Goal: Task Accomplishment & Management: Use online tool/utility

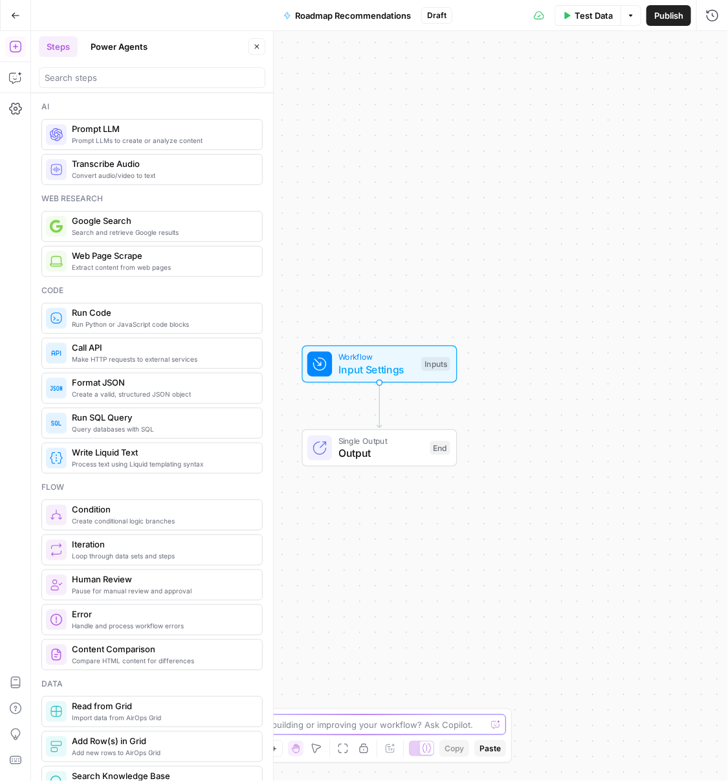
click at [345, 728] on textarea at bounding box center [357, 724] width 259 height 13
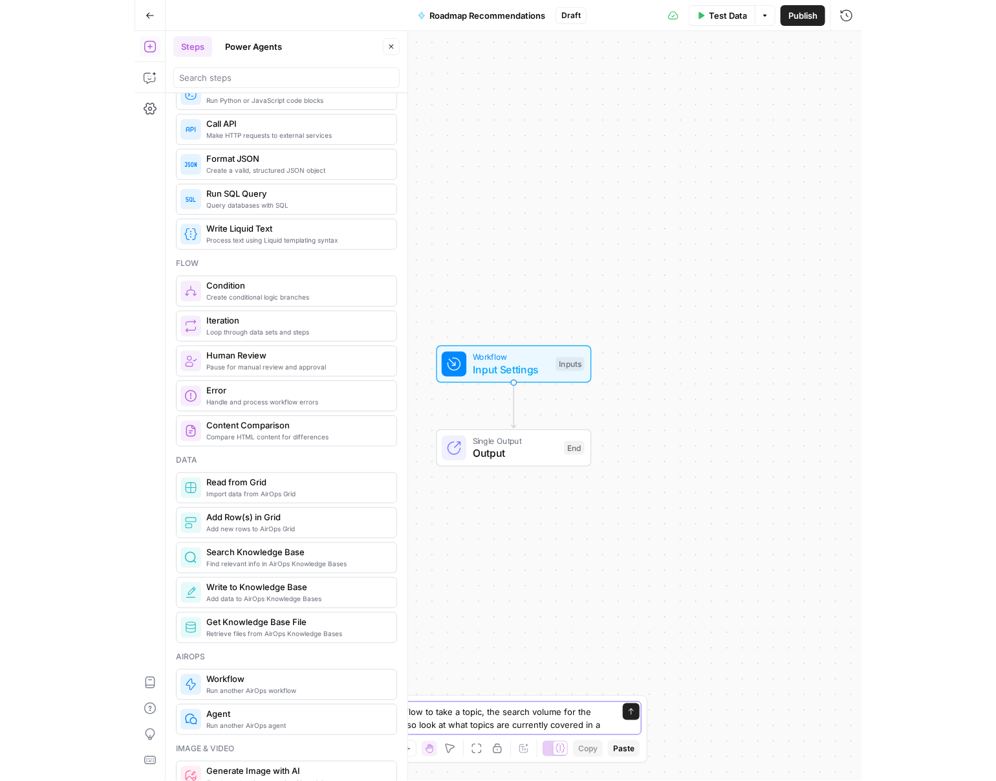
scroll to position [224, 0]
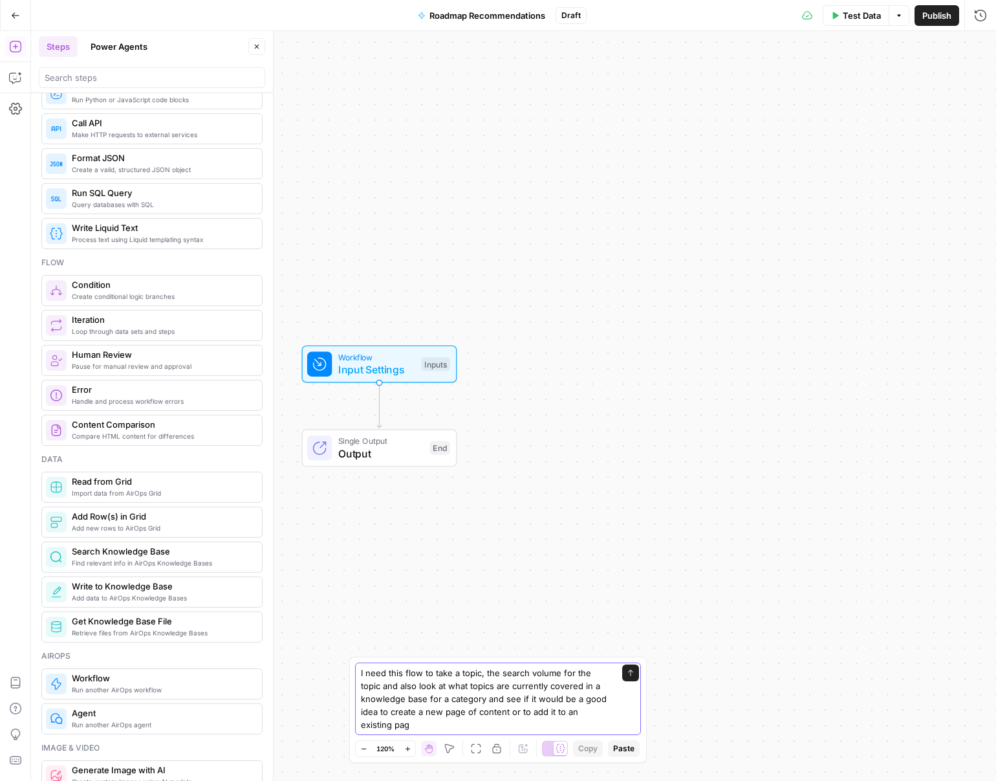
type textarea "I need this flow to take a topic, the search volume for the topic and also look…"
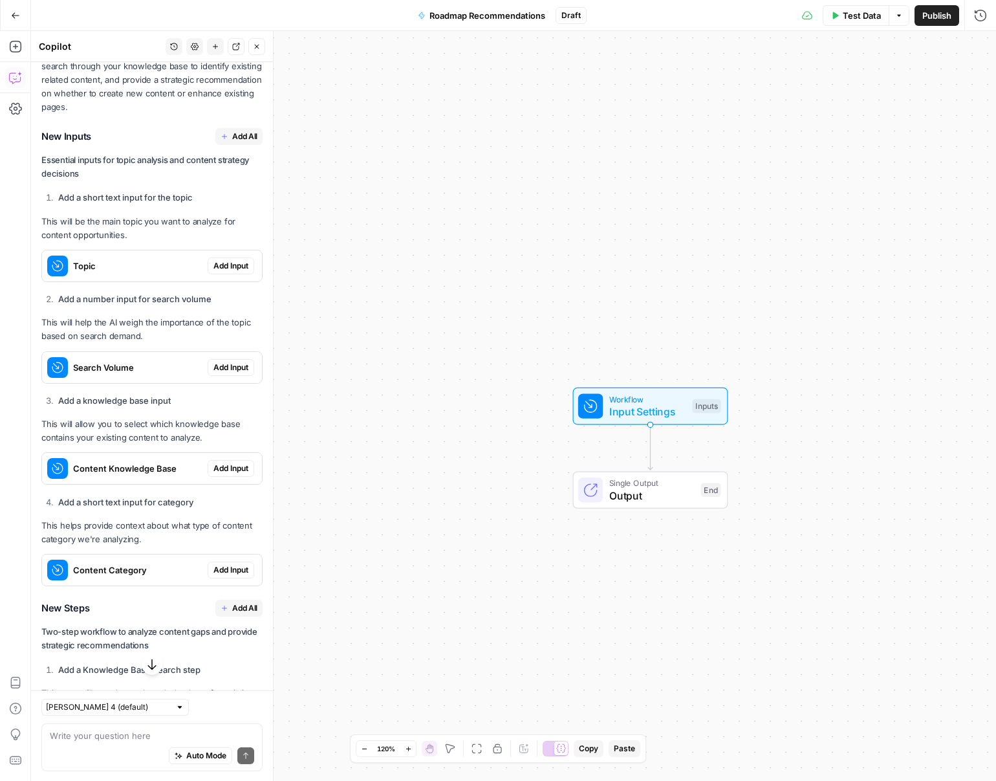
scroll to position [230, 0]
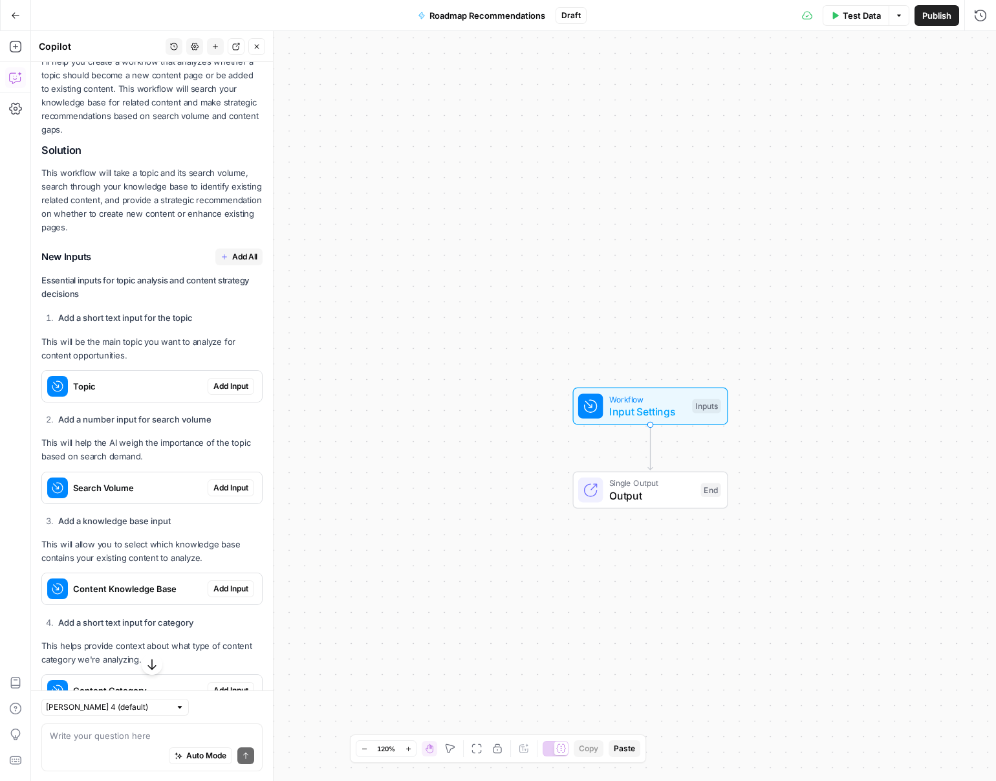
click at [232, 251] on span "Add All" at bounding box center [244, 257] width 25 height 12
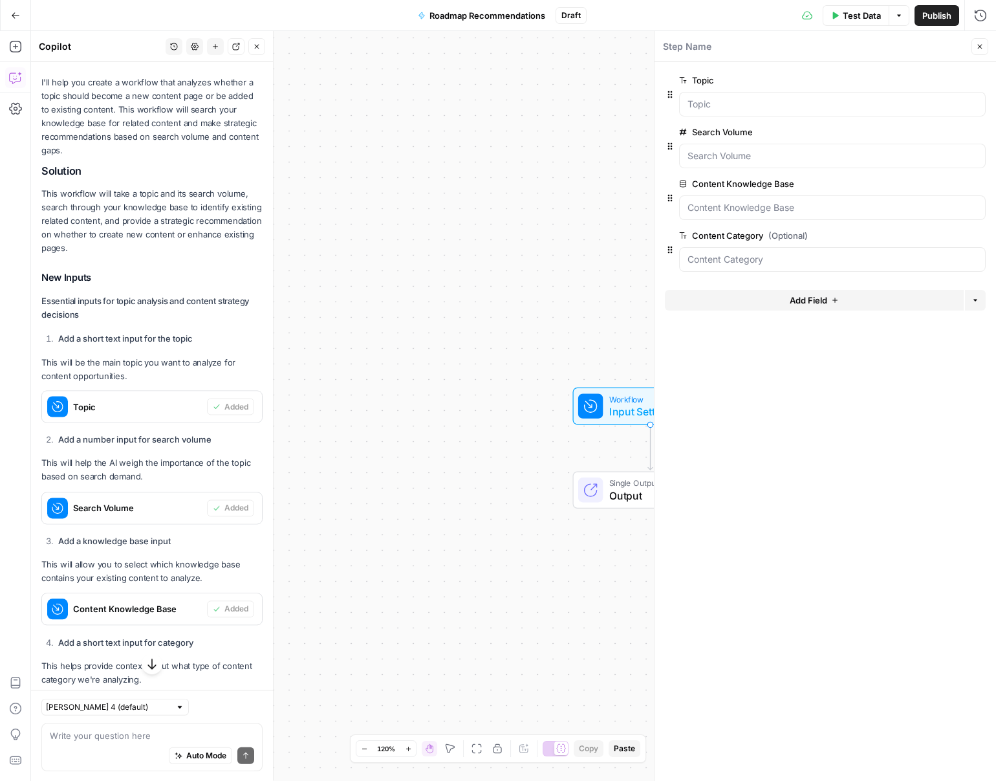
scroll to position [250, 0]
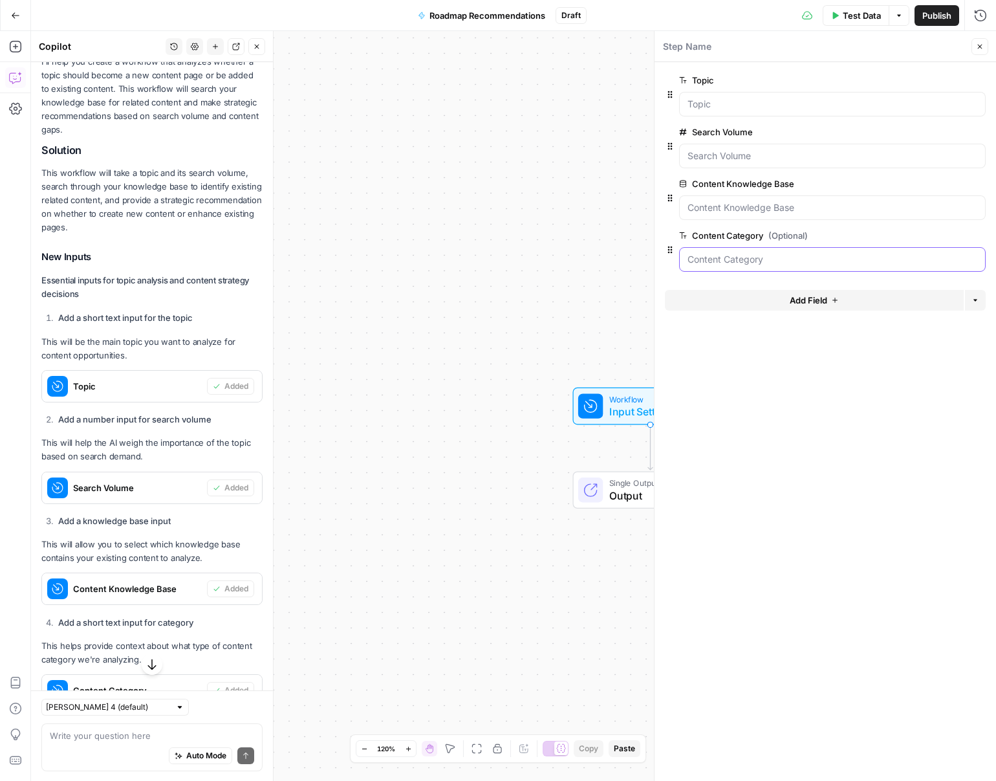
click at [710, 265] on Category "Content Category (Optional)" at bounding box center [833, 259] width 290 height 13
click at [727, 219] on div at bounding box center [832, 207] width 307 height 25
click at [727, 210] on Base "Content Knowledge Base" at bounding box center [833, 207] width 290 height 13
click at [727, 287] on form "Topic edit field Delete group Search Volume edit field Delete group Content Kno…" at bounding box center [826, 421] width 342 height 719
click at [727, 268] on div at bounding box center [832, 259] width 307 height 25
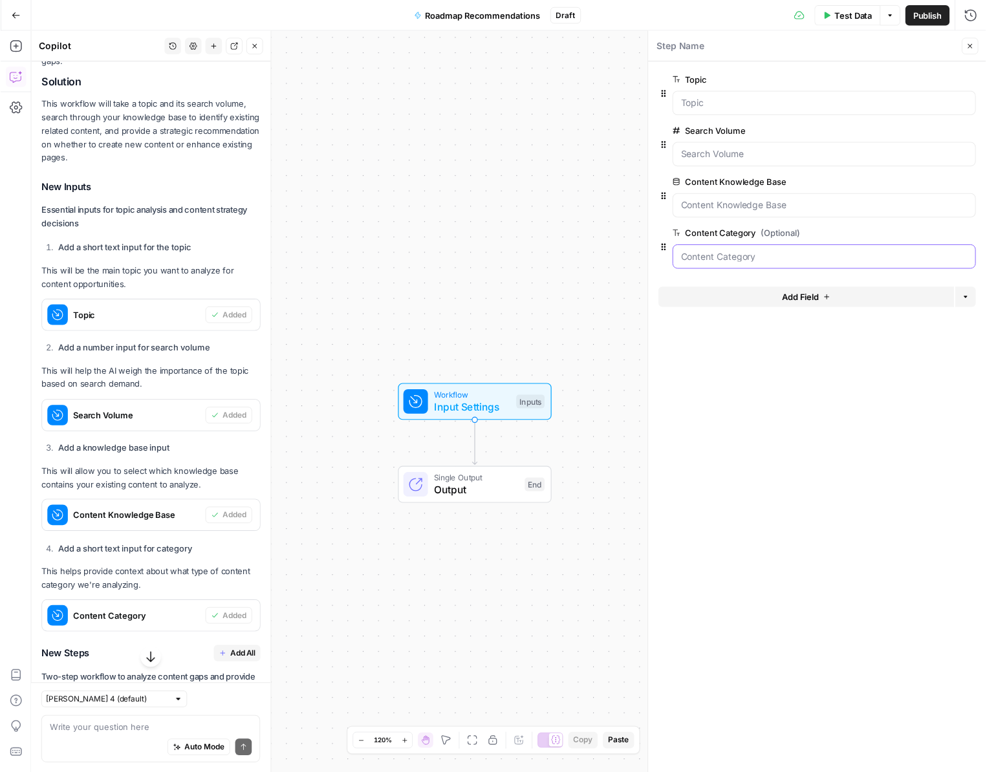
scroll to position [482, 0]
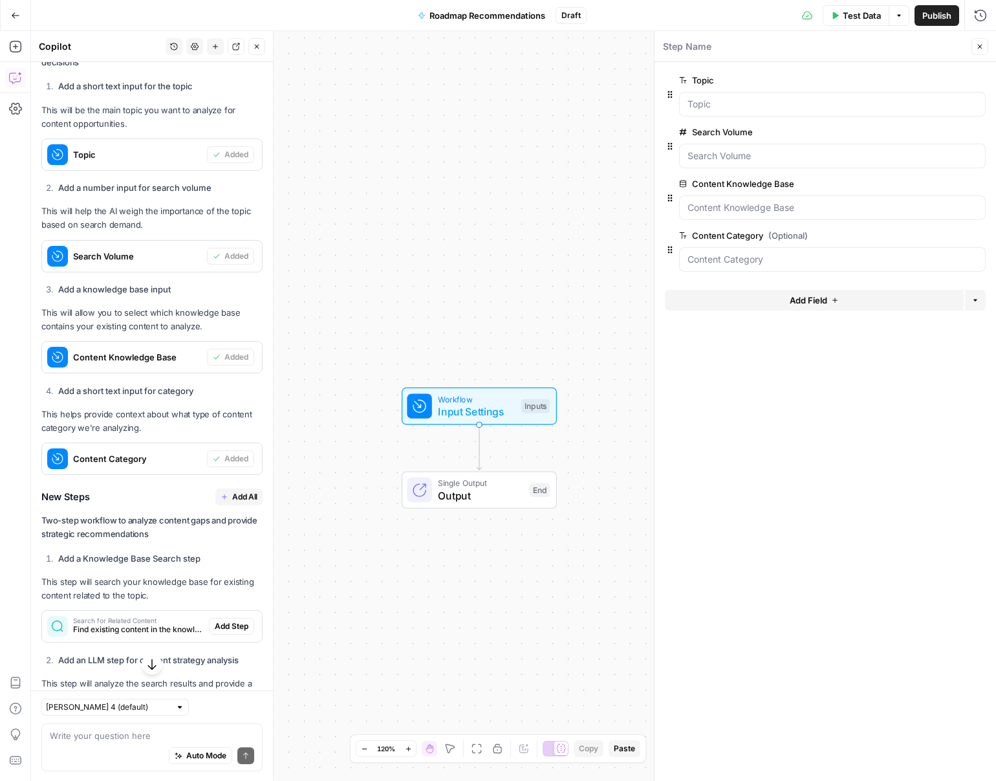
click at [232, 492] on span "Add All" at bounding box center [244, 497] width 25 height 12
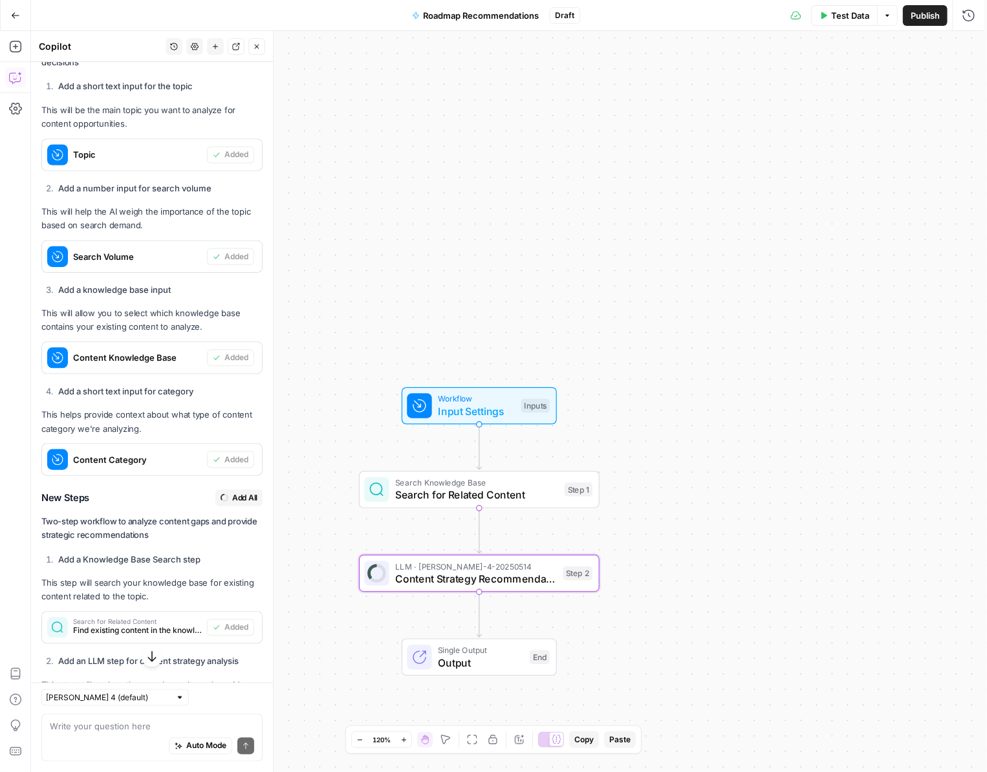
type textarea "Content Strategy Recommendation"
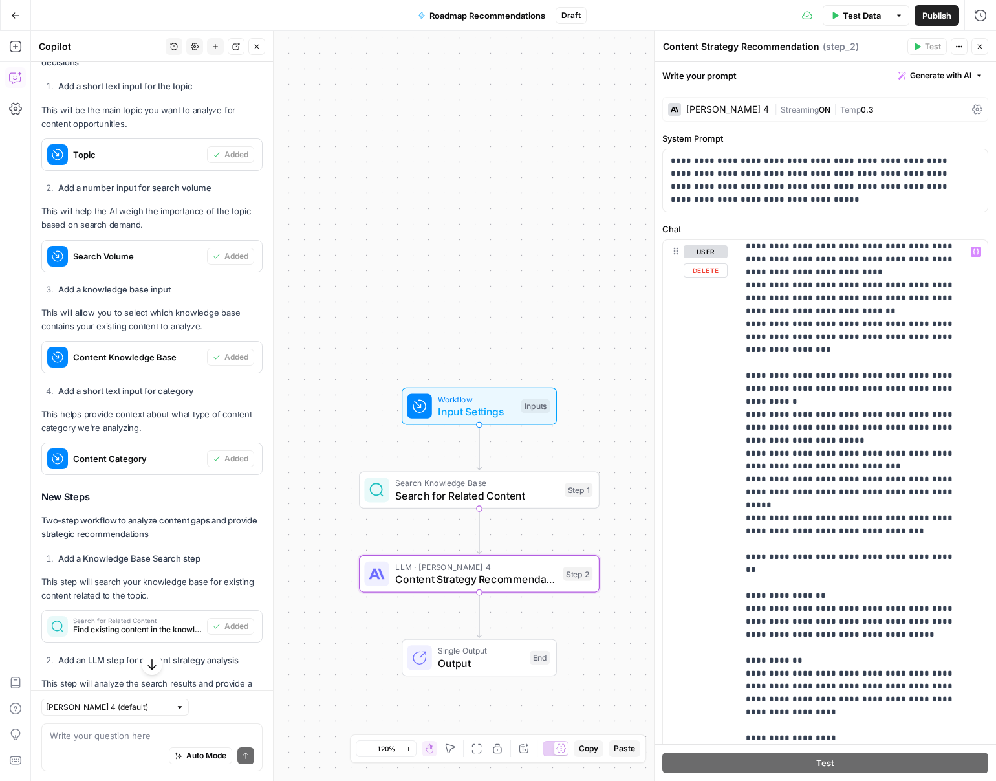
scroll to position [466, 0]
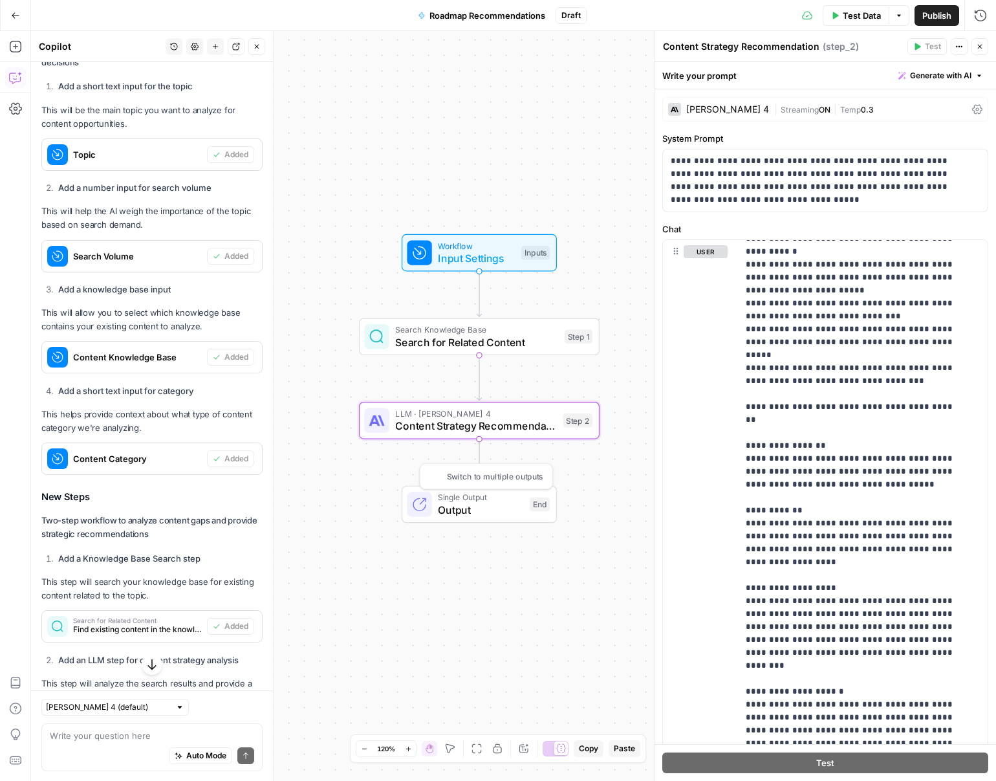
click at [493, 504] on span "Output" at bounding box center [480, 510] width 85 height 16
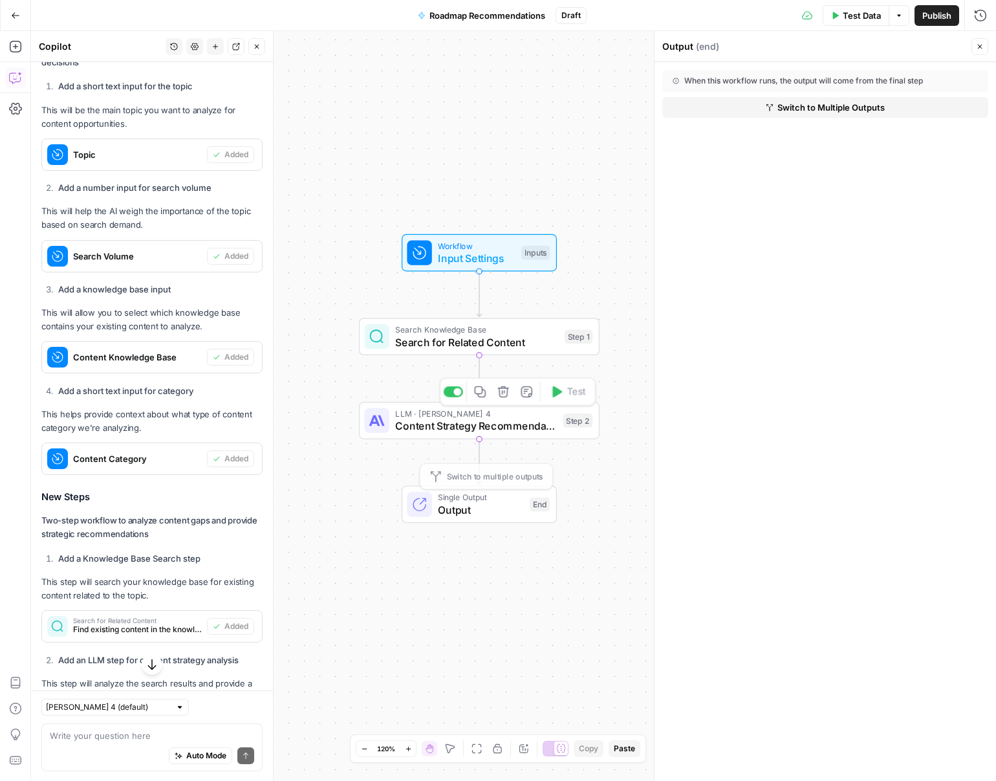
click at [415, 438] on div "LLM · [PERSON_NAME] 4 Content Strategy Recommendation Step 2 Copy step Delete s…" at bounding box center [479, 421] width 241 height 38
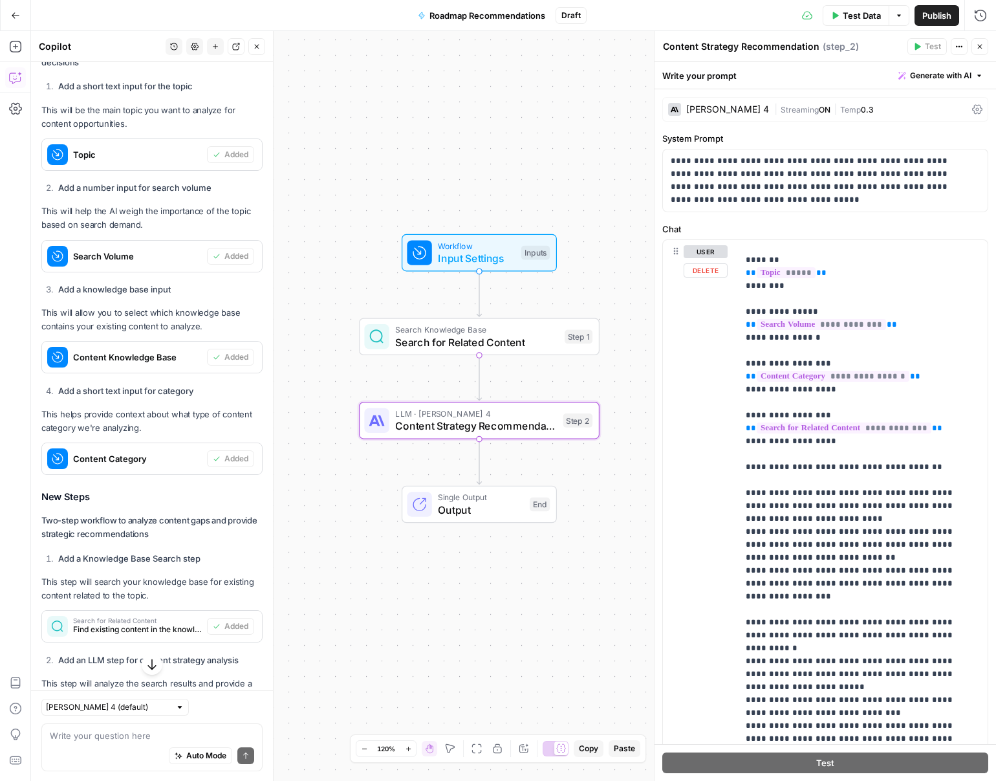
scroll to position [0, 0]
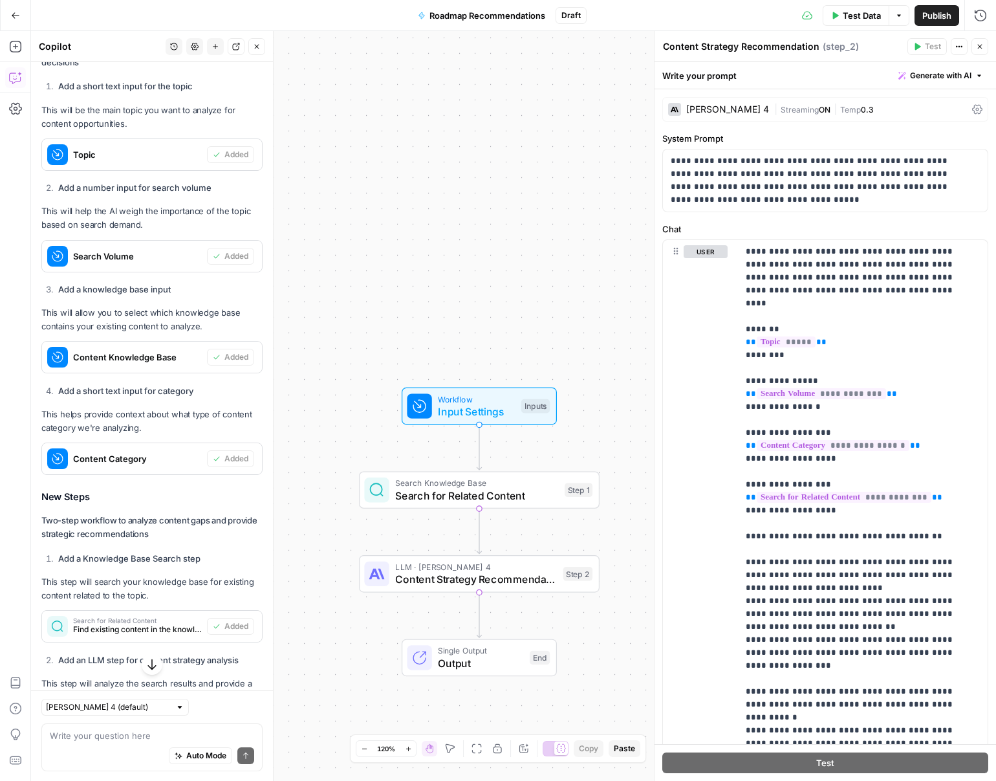
click at [727, 12] on span "Publish" at bounding box center [936, 15] width 29 height 13
